Goal: Task Accomplishment & Management: Manage account settings

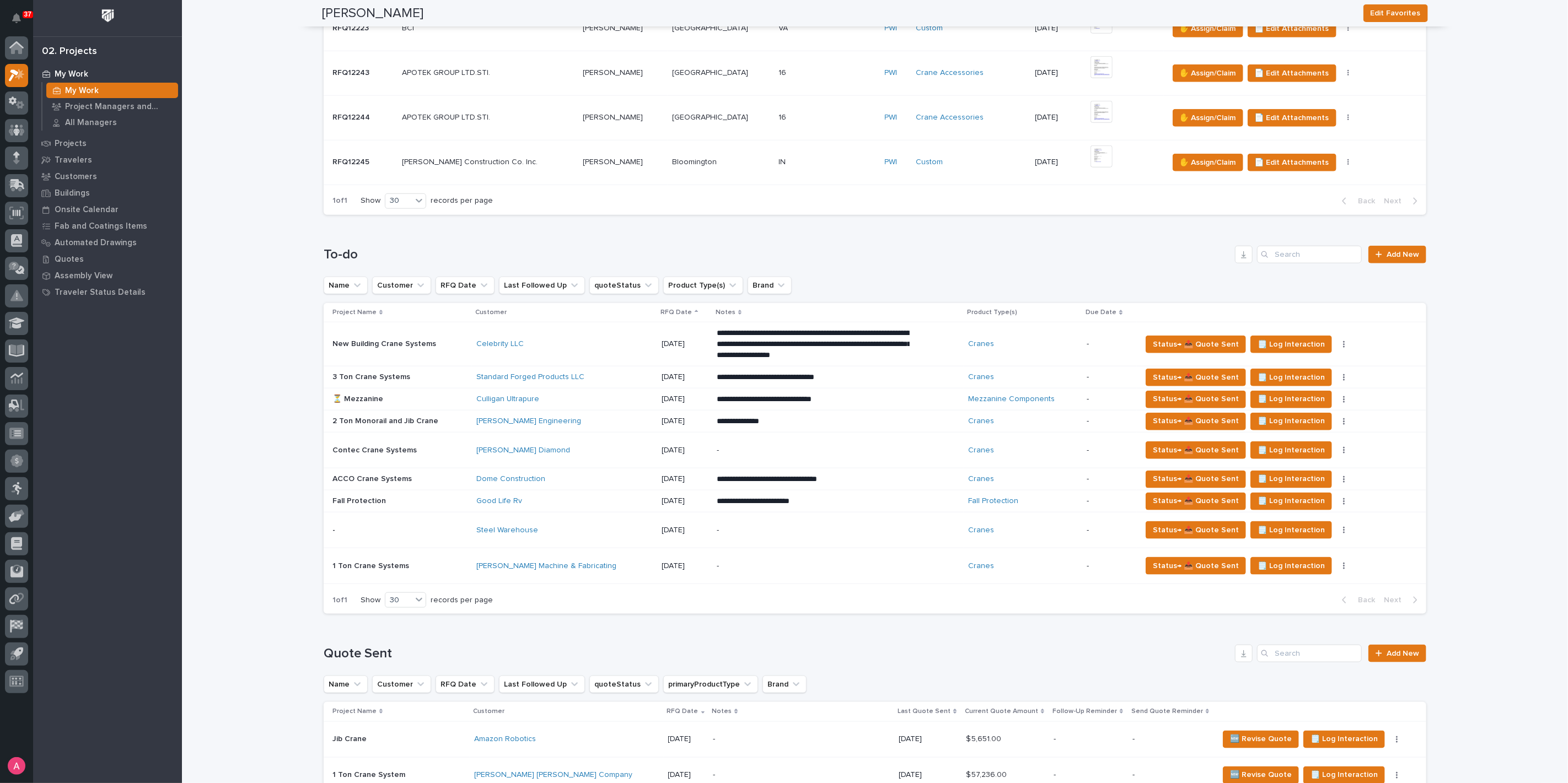
scroll to position [857, 0]
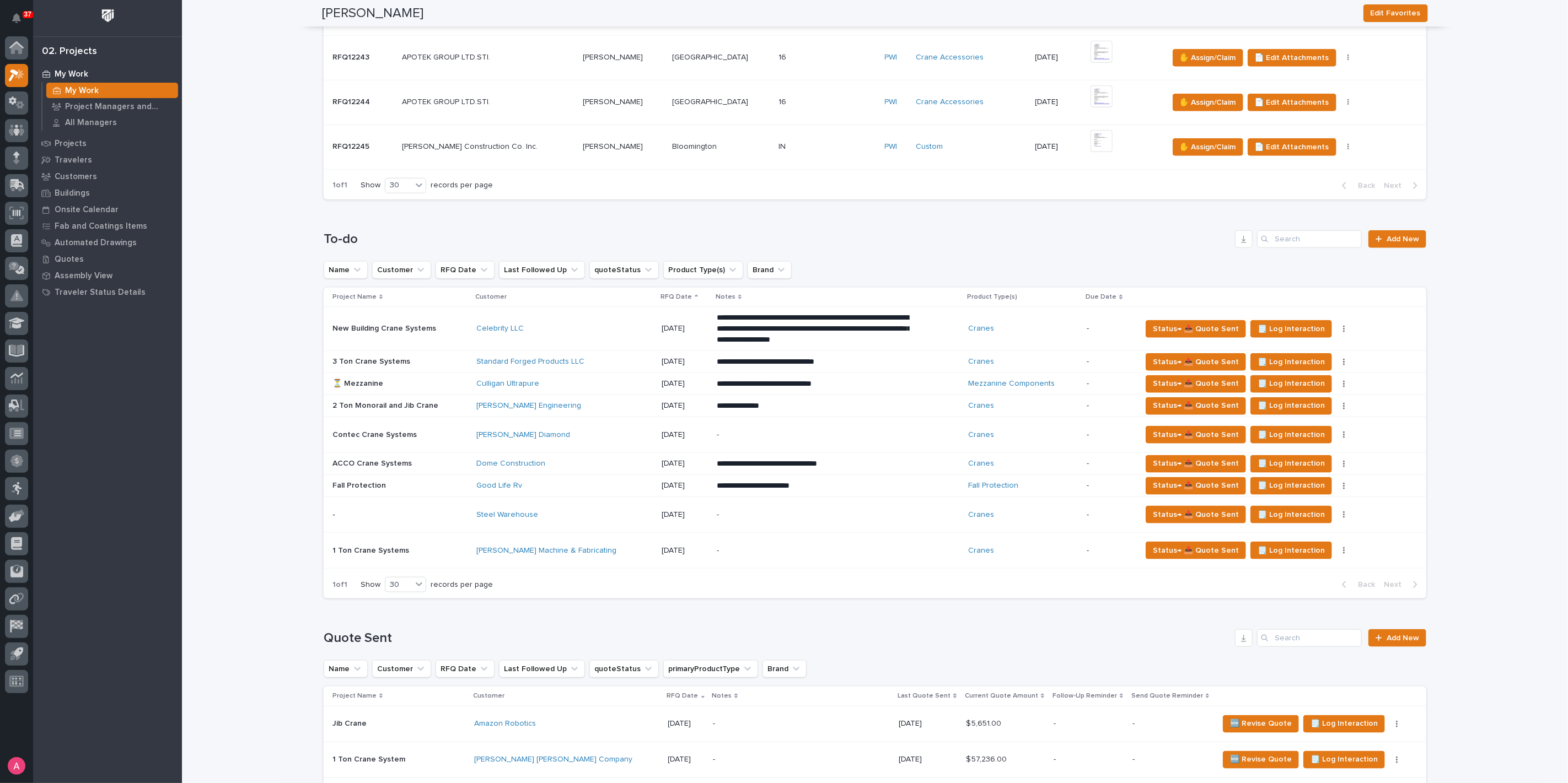
click at [877, 318] on p "**********" at bounding box center [813, 329] width 193 height 33
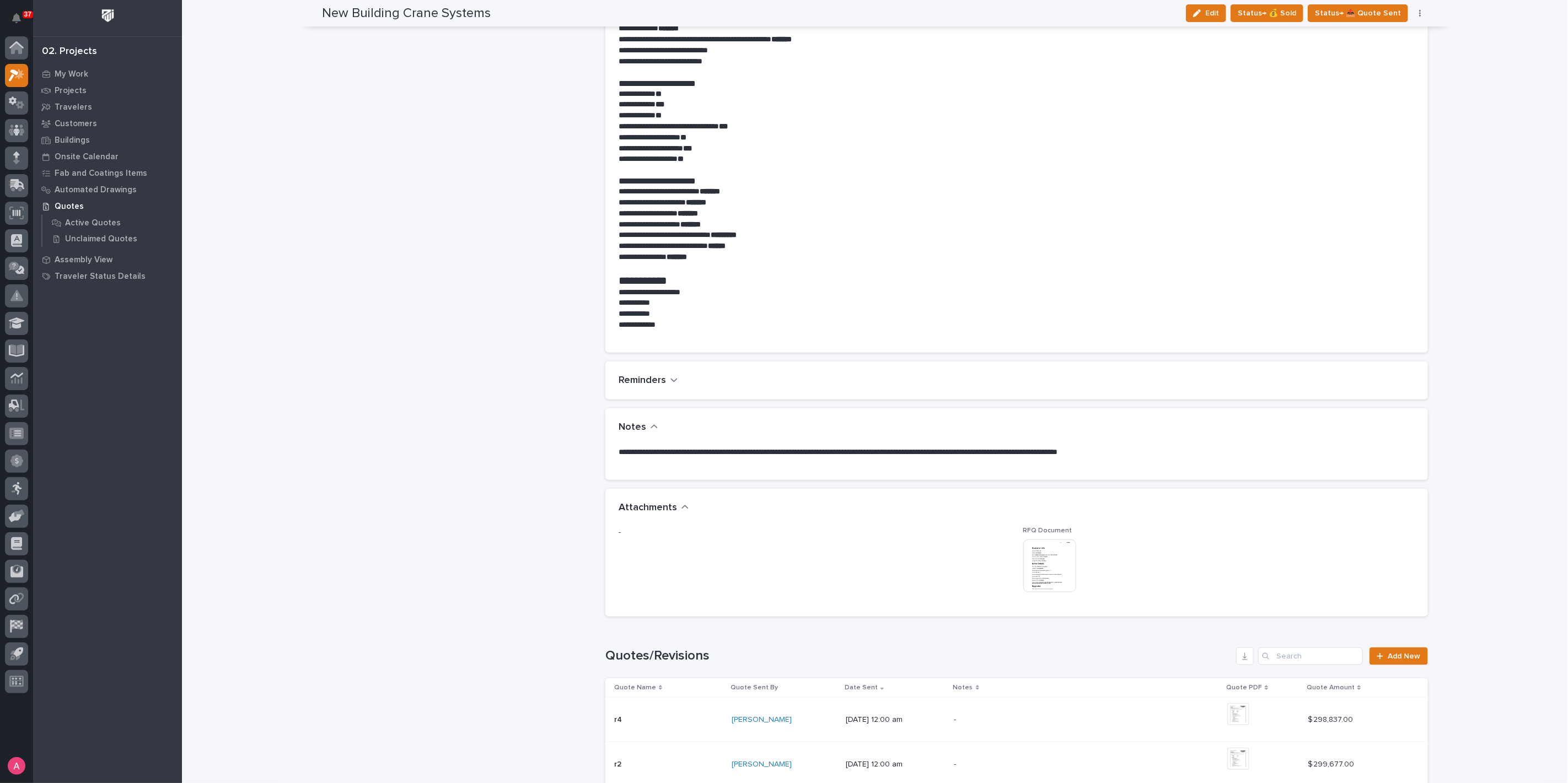
scroll to position [734, 0]
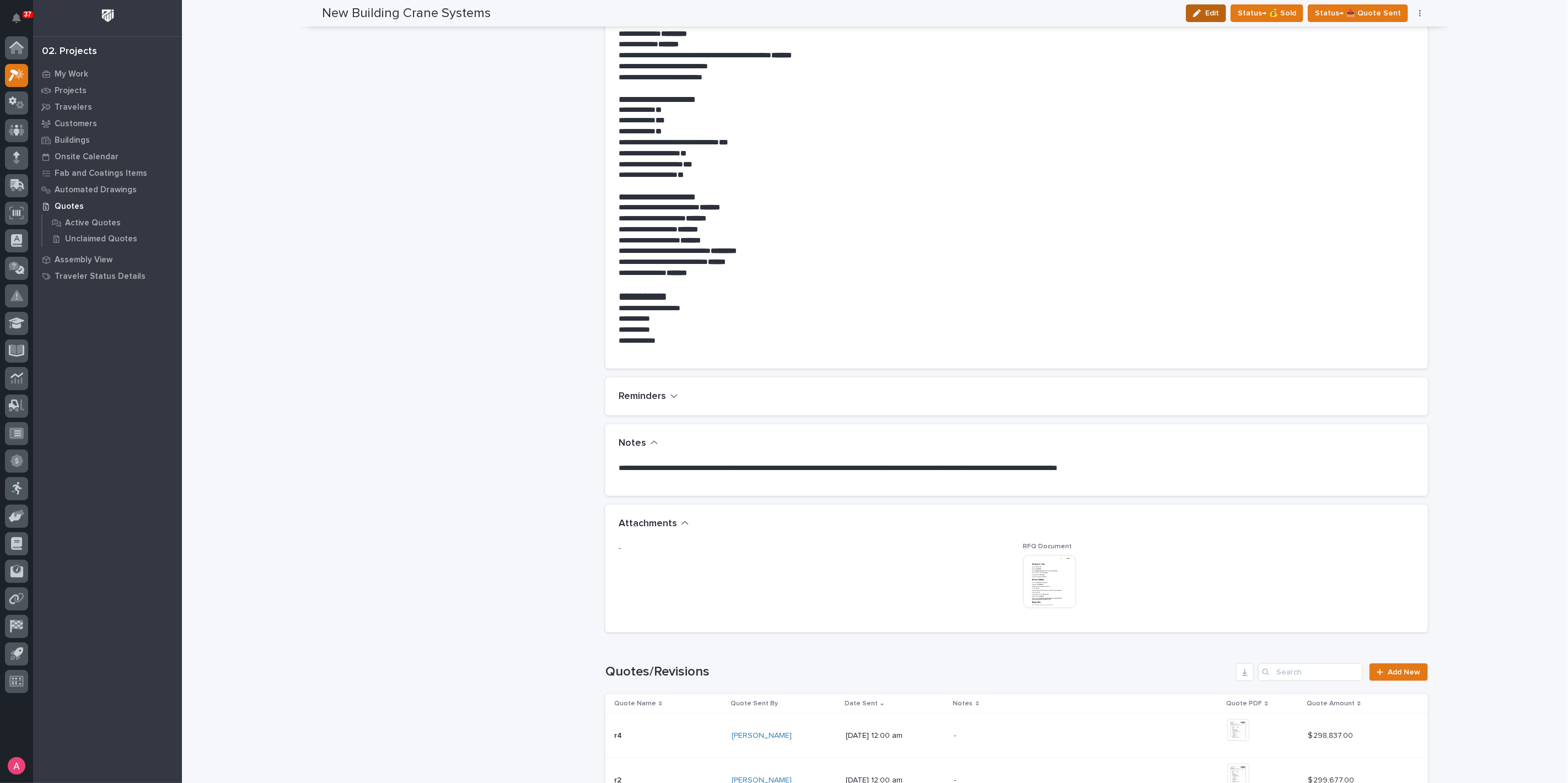
click at [1201, 13] on icon "button" at bounding box center [1197, 13] width 8 height 8
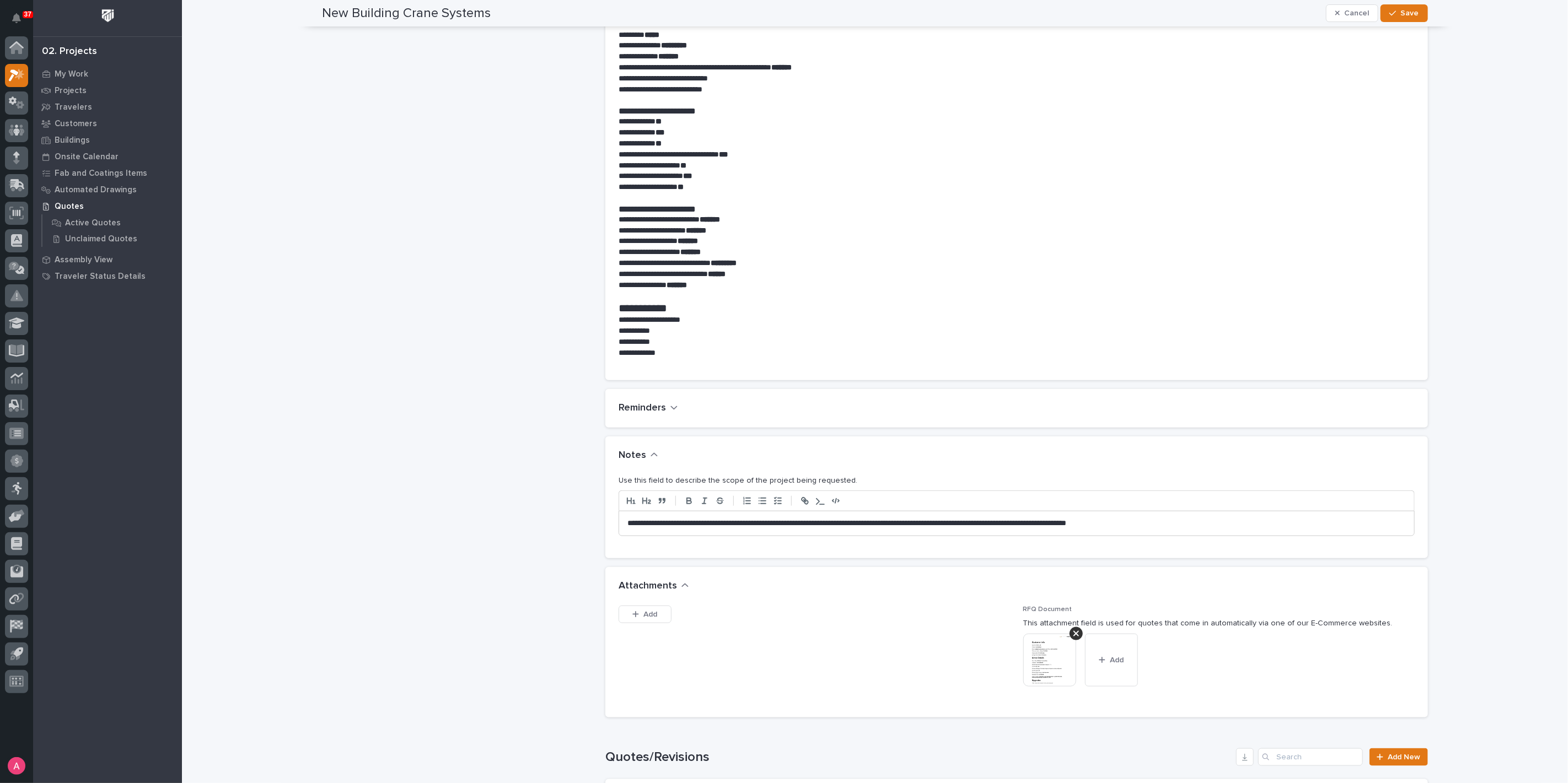
scroll to position [776, 0]
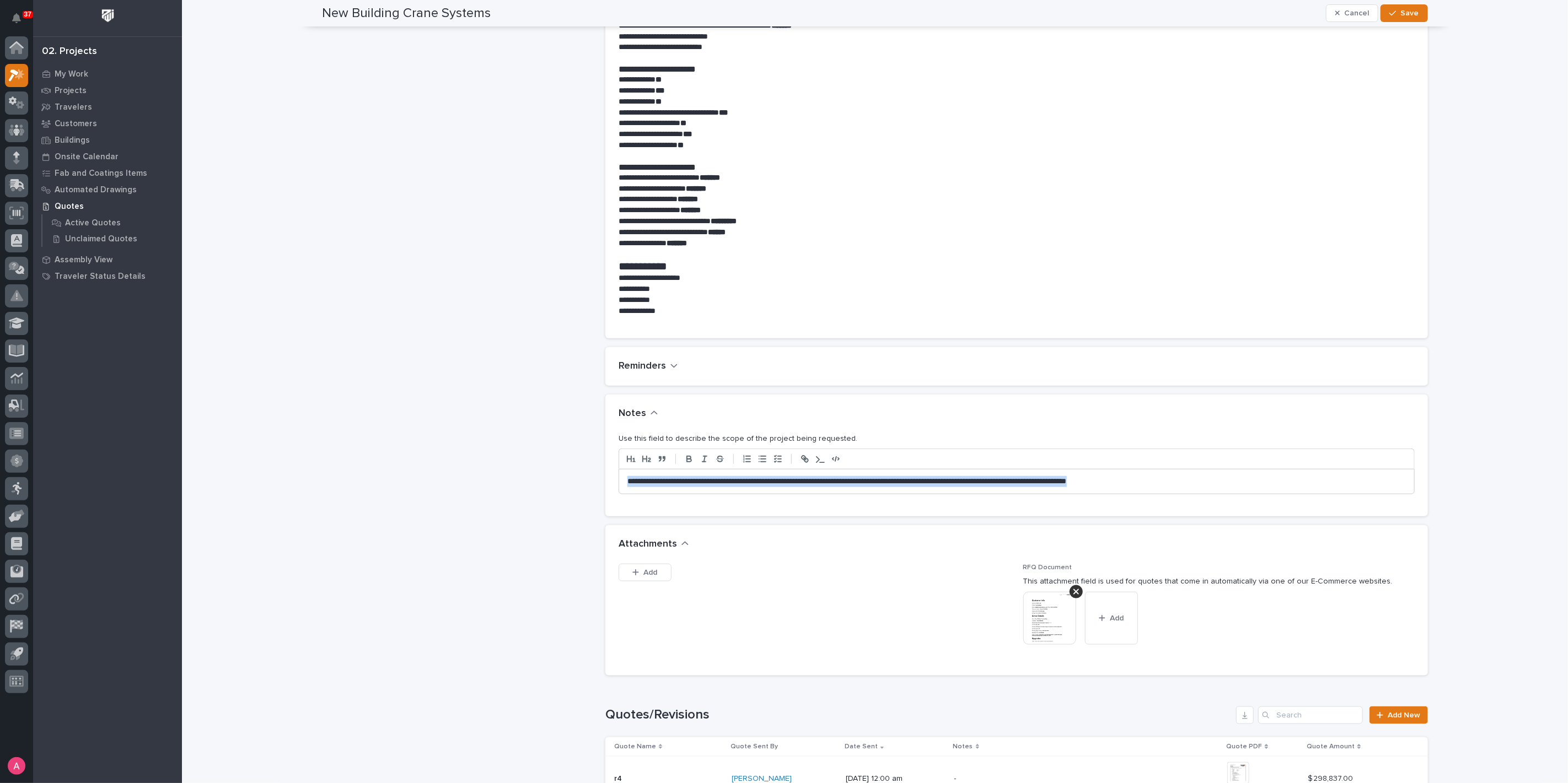
drag, startPoint x: 1183, startPoint y: 484, endPoint x: 506, endPoint y: 500, distance: 677.2
click at [506, 500] on div "New Building Crane Systems ← Back to My Quotes RFQ Number RFQ7817 Project Name …" at bounding box center [875, 209] width 1105 height 1888
click at [1401, 15] on span "Save" at bounding box center [1410, 13] width 18 height 10
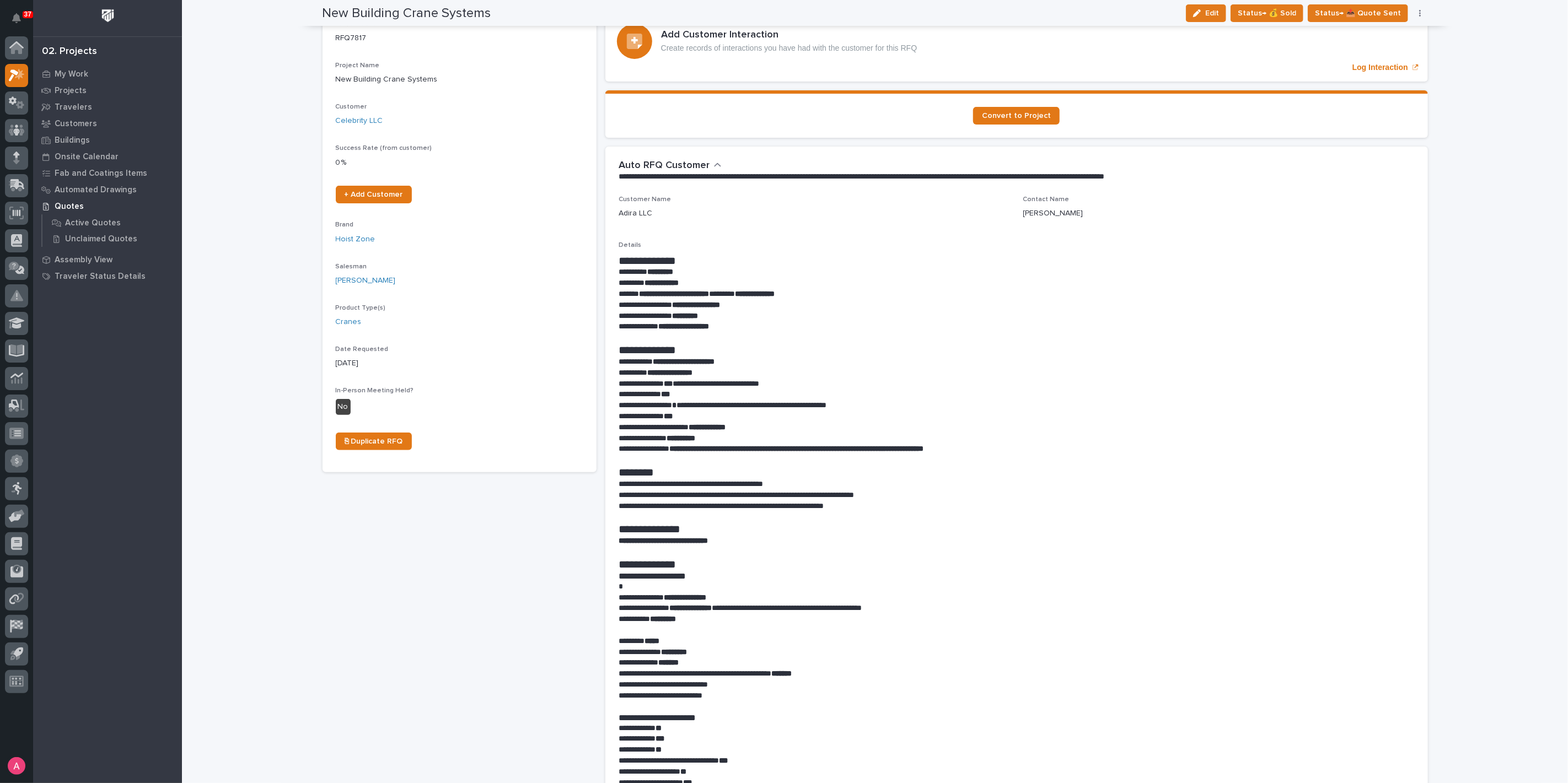
scroll to position [0, 0]
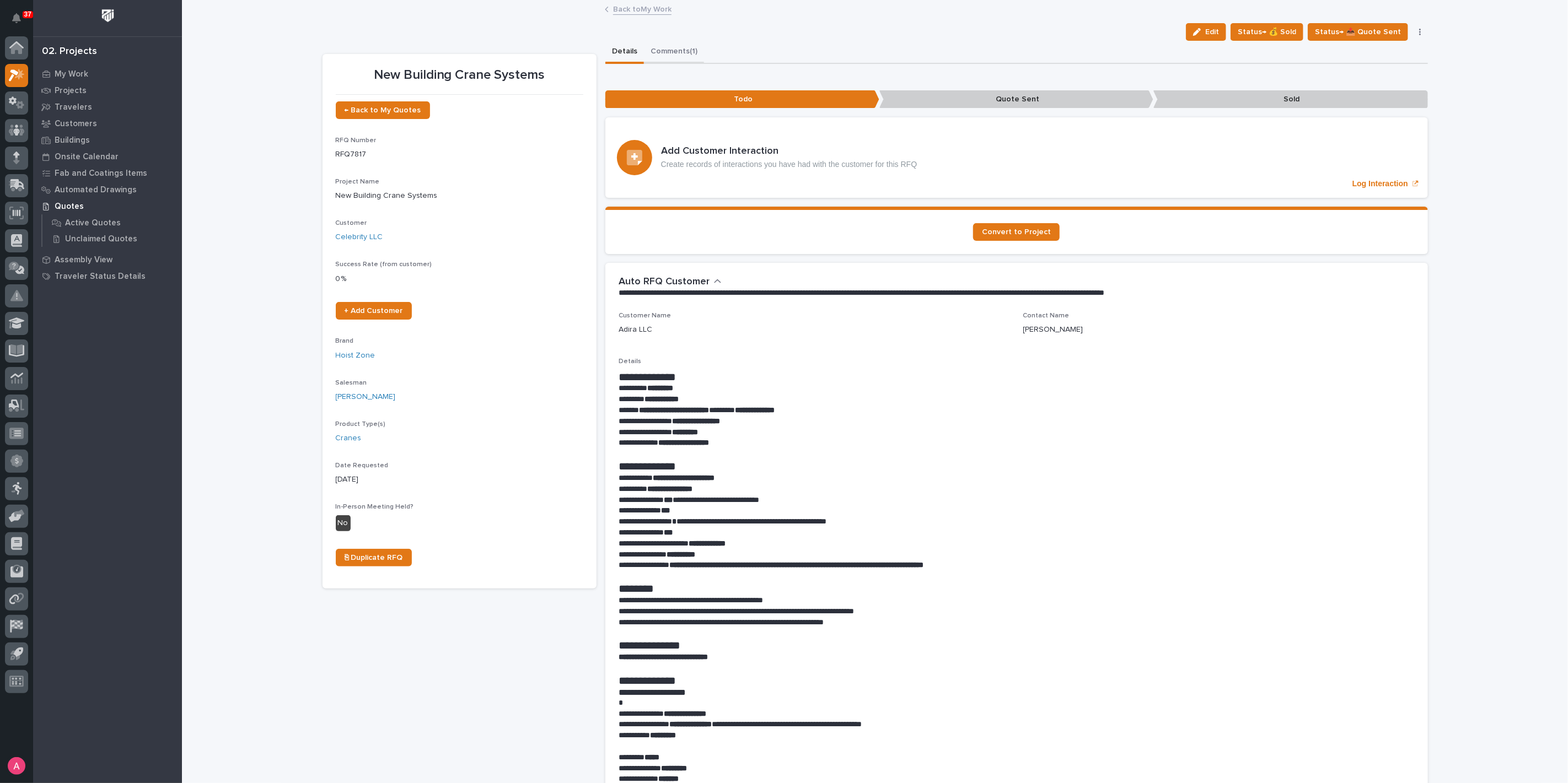
click at [659, 45] on button "Comments (1)" at bounding box center [674, 52] width 60 height 23
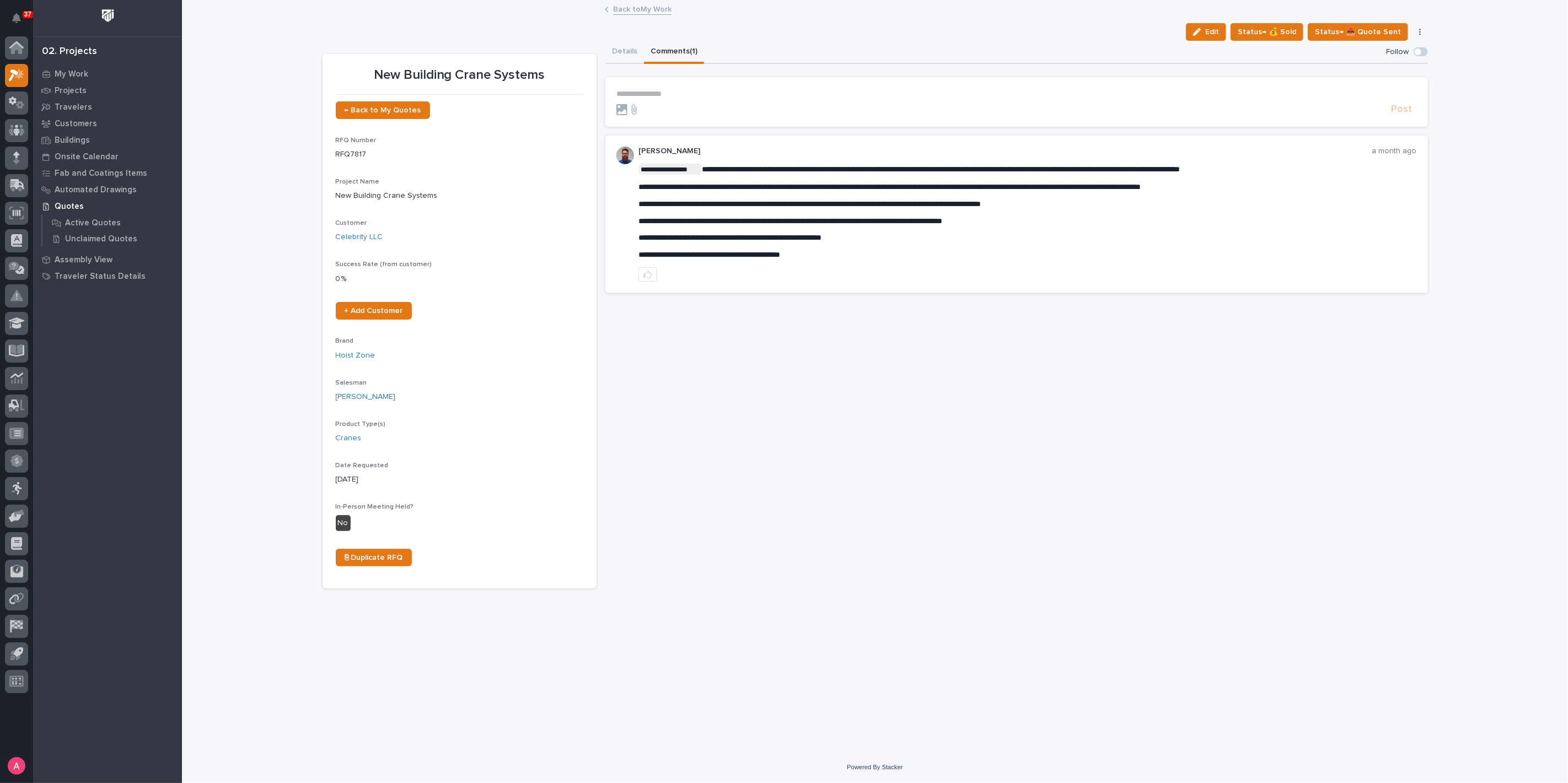
click at [631, 10] on link "Back to My Work" at bounding box center [642, 9] width 58 height 13
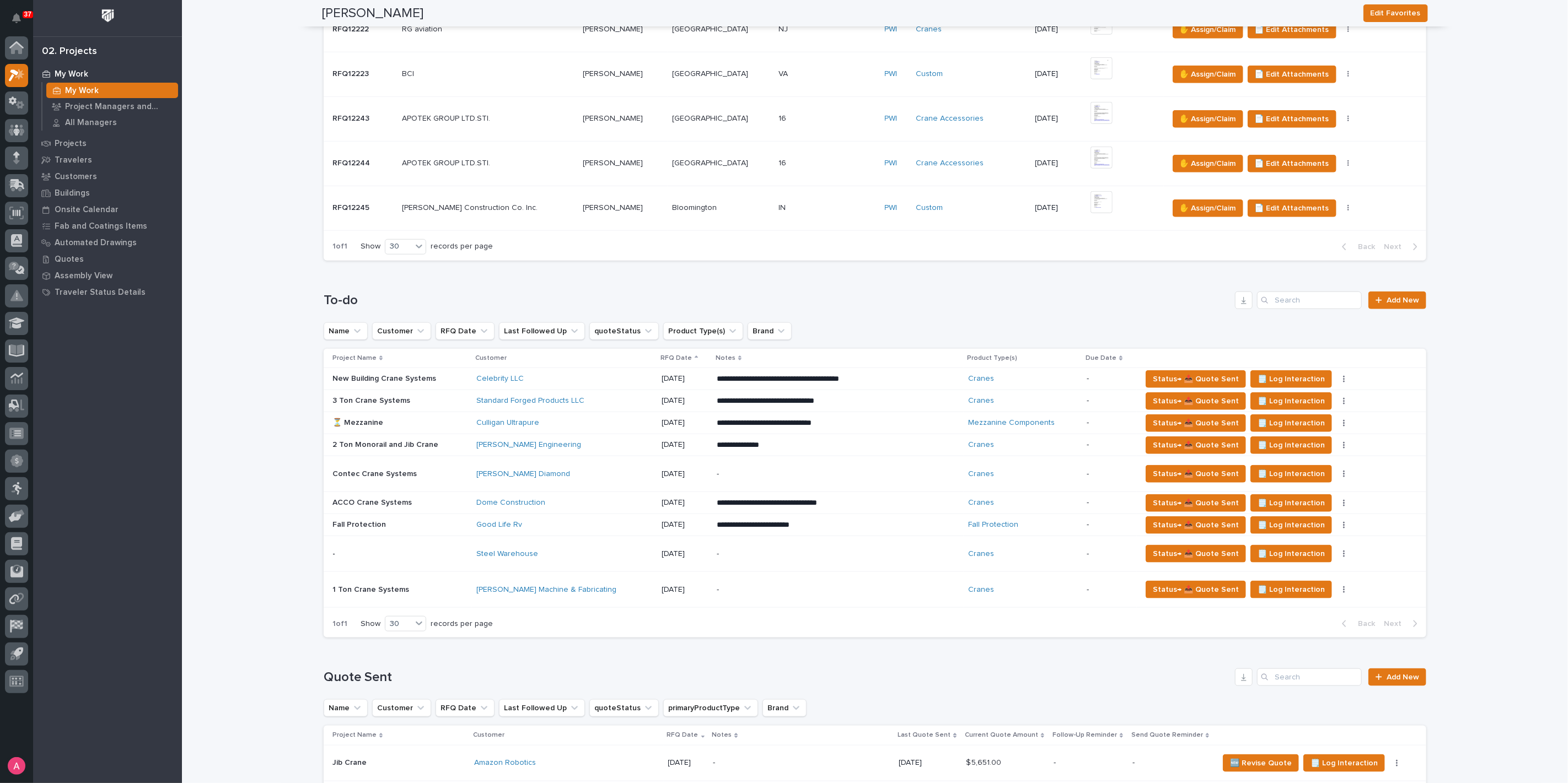
scroll to position [980, 0]
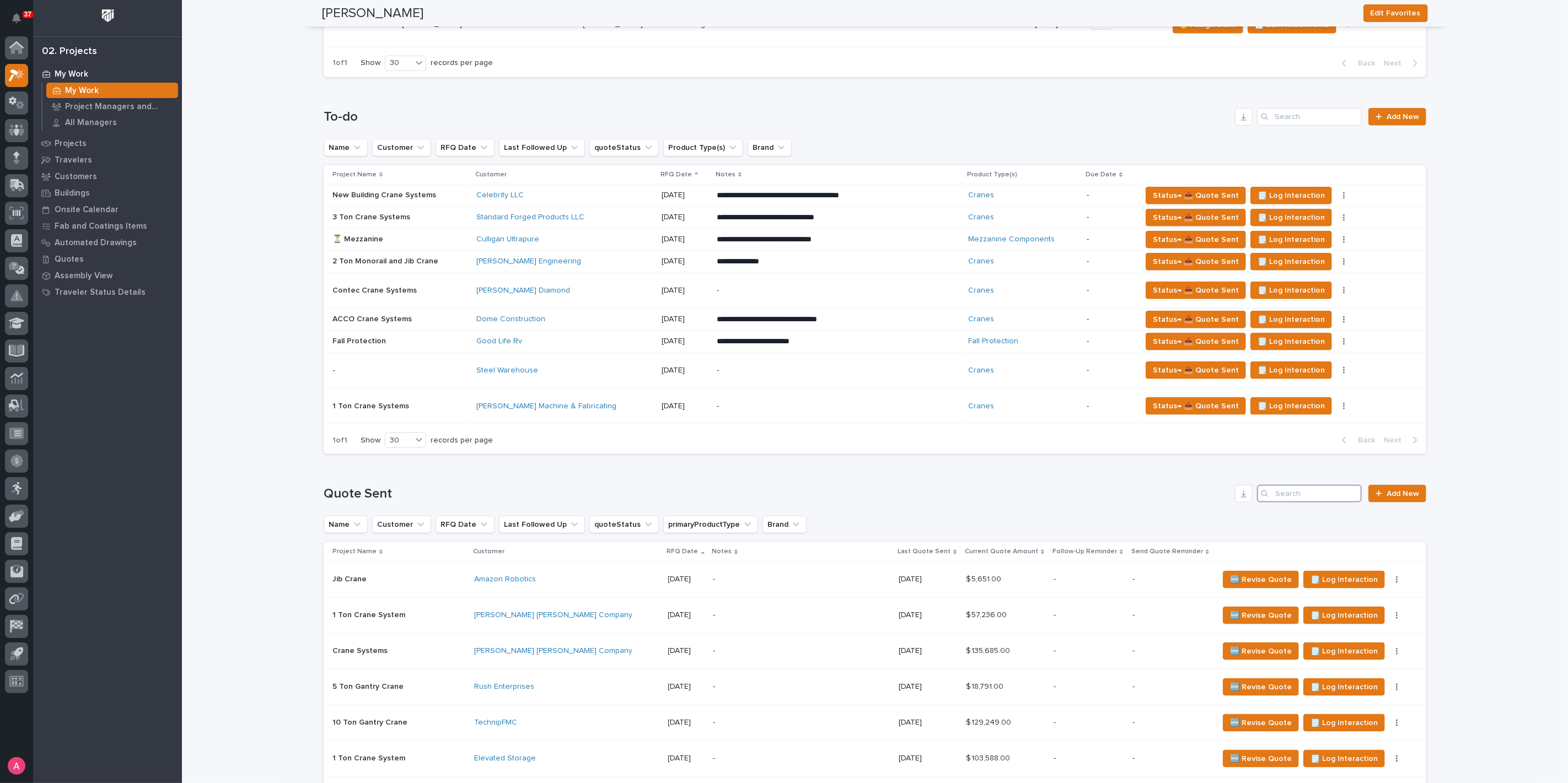
click at [1308, 485] on input "Search" at bounding box center [1309, 493] width 105 height 18
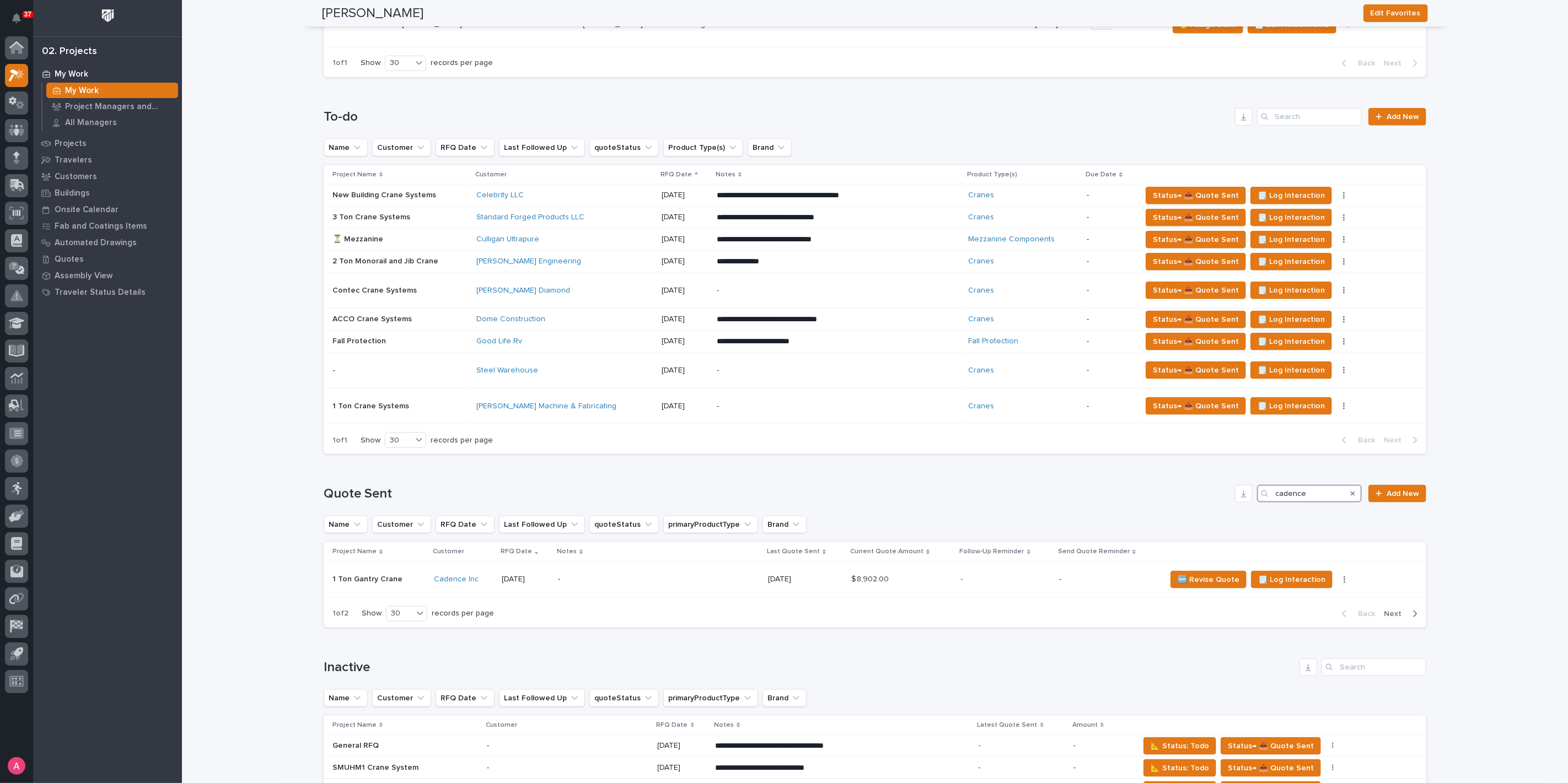
type input "cadence"
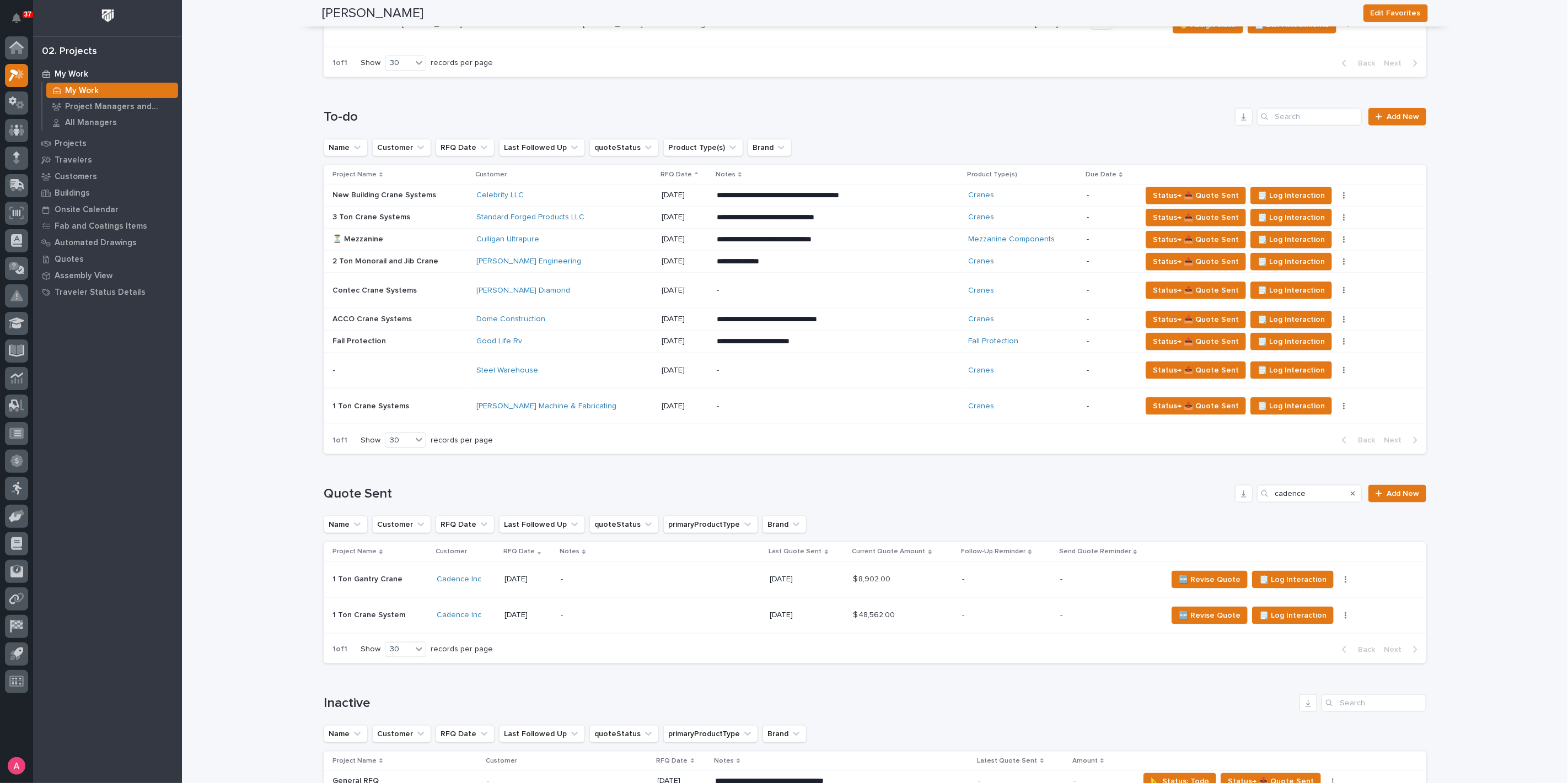
click at [968, 611] on p "-" at bounding box center [1007, 615] width 89 height 9
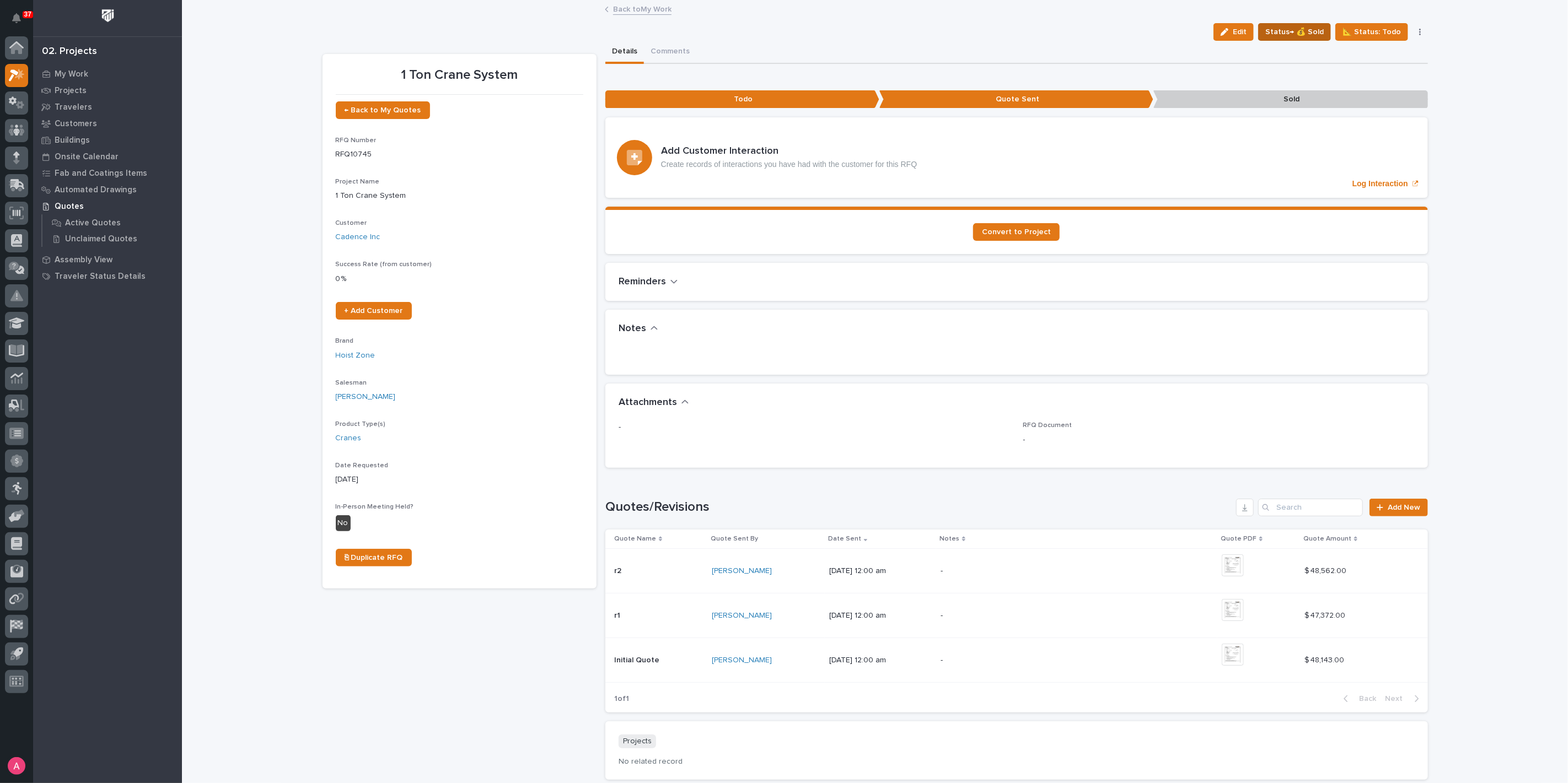
click at [1292, 29] on span "Status→ 💰 Sold" at bounding box center [1295, 32] width 58 height 13
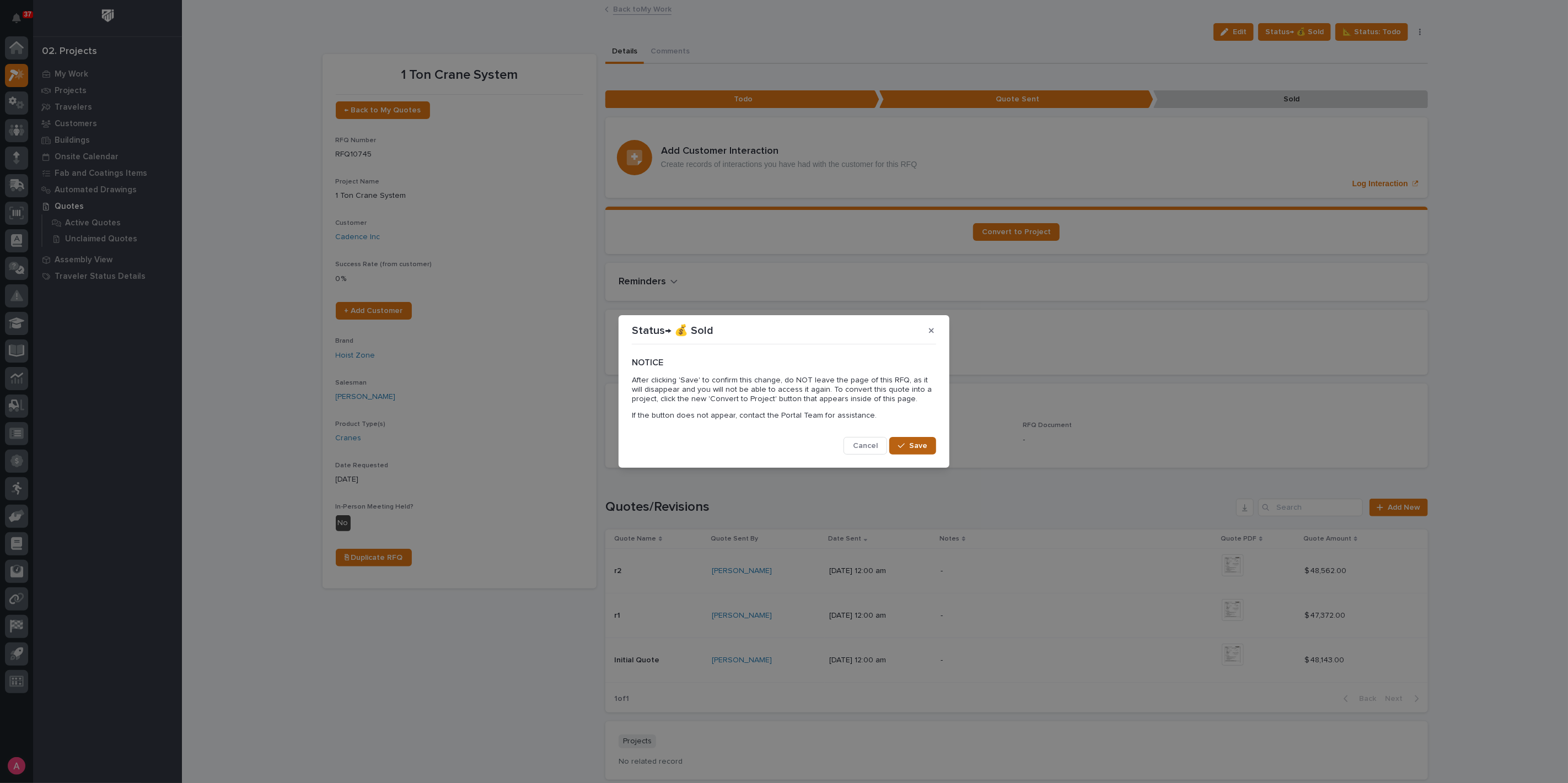
click at [909, 442] on div "button" at bounding box center [903, 445] width 11 height 8
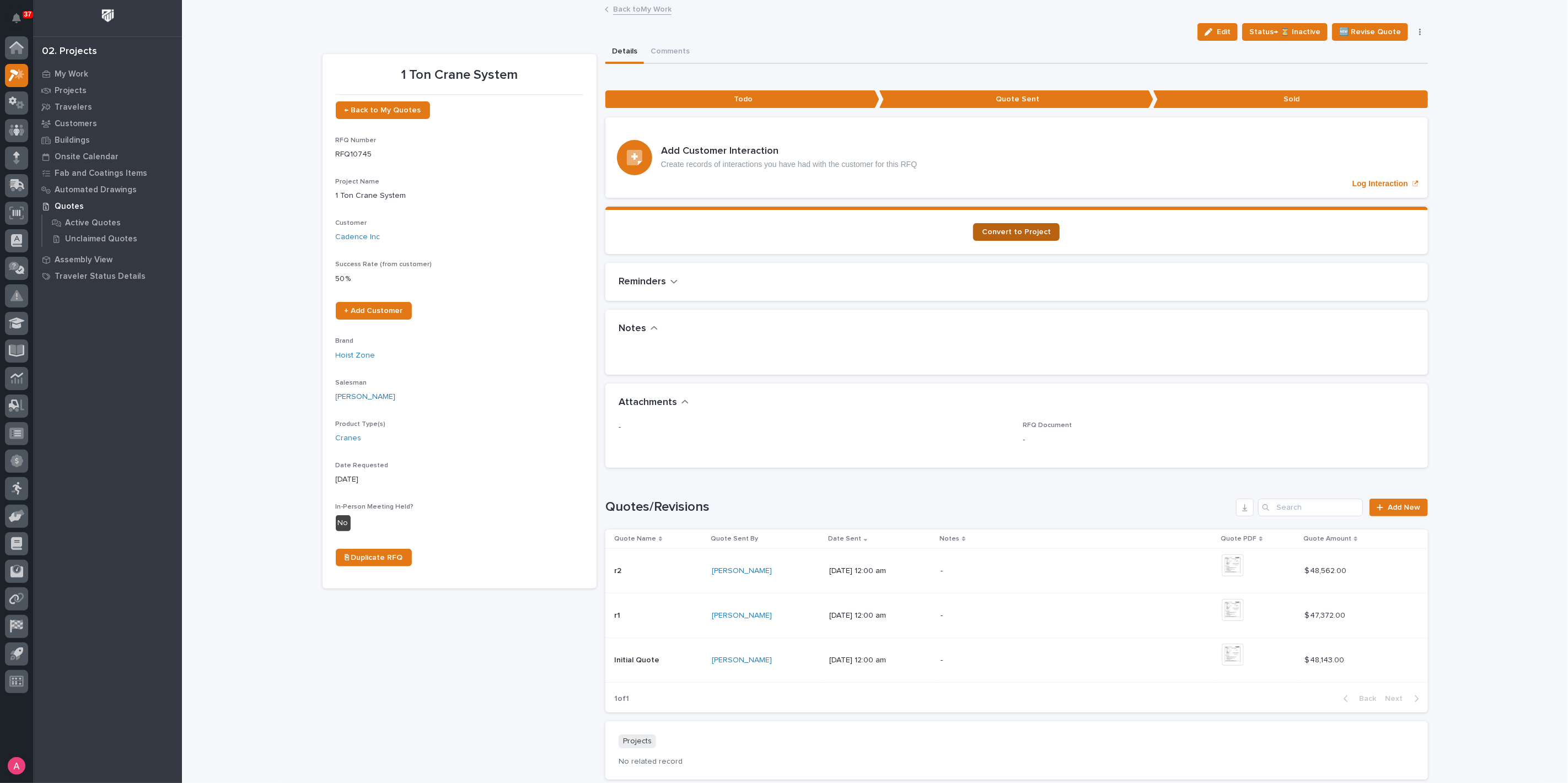
click at [1009, 231] on span "Convert to Project" at bounding box center [1016, 232] width 69 height 8
click at [1019, 230] on span "Convert to Project" at bounding box center [1016, 232] width 69 height 8
